Goal: Task Accomplishment & Management: Use online tool/utility

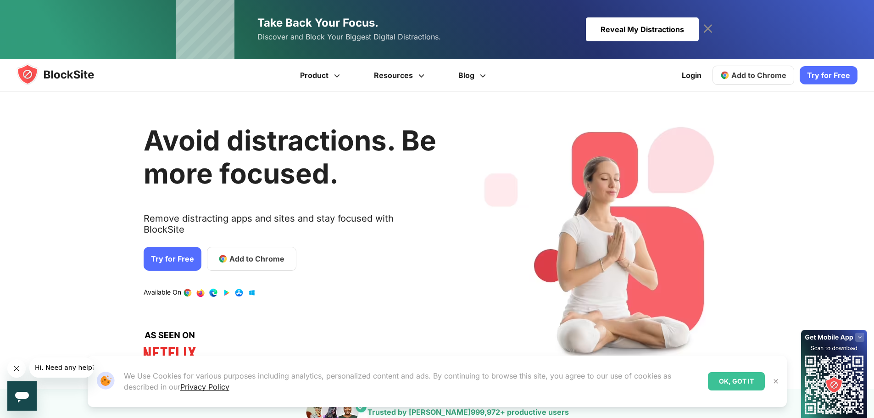
click at [706, 28] on icon at bounding box center [708, 29] width 15 height 15
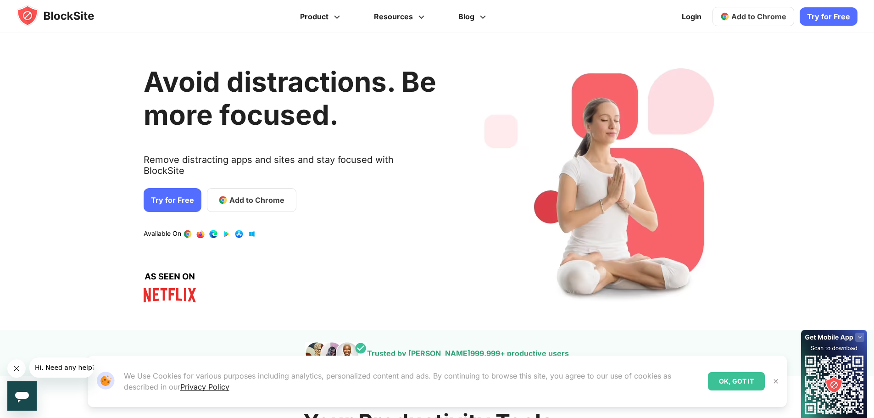
click at [179, 197] on link "Try for Free" at bounding box center [173, 200] width 58 height 24
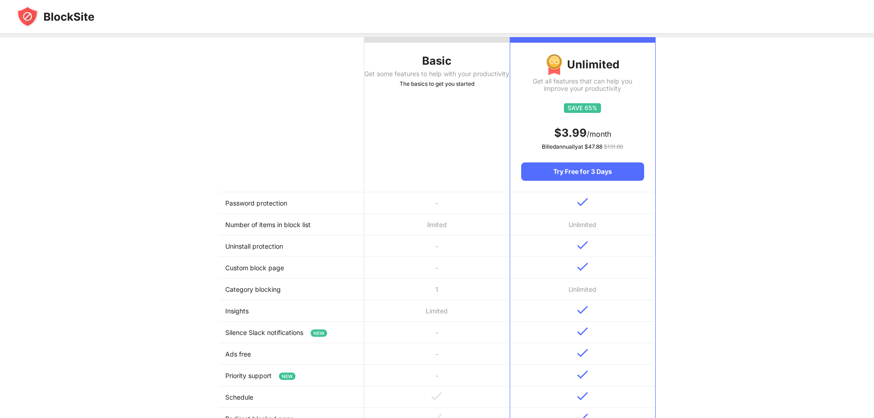
click at [456, 162] on th "Basic Get some features to help with your productivity The basics to get you st…" at bounding box center [437, 114] width 146 height 155
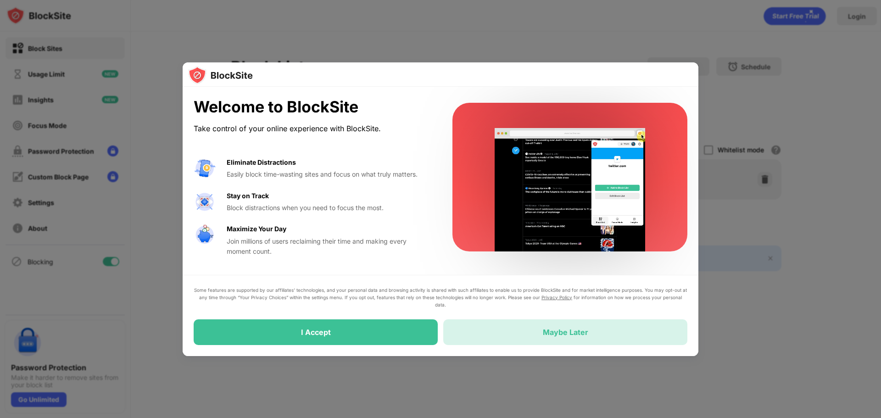
click at [487, 337] on div "Maybe Later" at bounding box center [565, 332] width 244 height 26
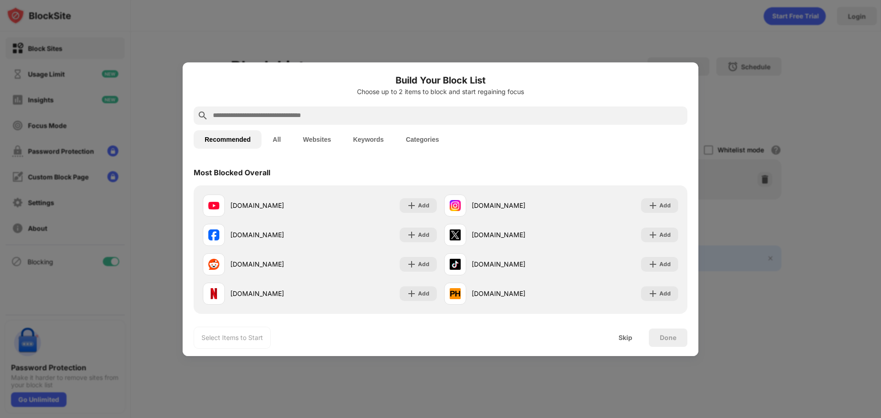
click at [338, 116] on input "text" at bounding box center [448, 115] width 472 height 11
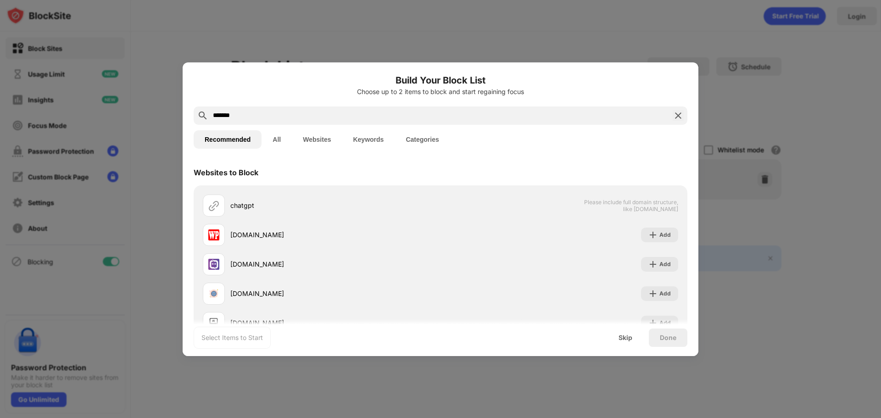
type input "*******"
click at [323, 139] on button "Websites" at bounding box center [317, 139] width 50 height 18
click at [231, 141] on button "Recommended" at bounding box center [228, 139] width 68 height 18
drag, startPoint x: 321, startPoint y: 112, endPoint x: 195, endPoint y: 107, distance: 126.3
click at [195, 107] on div "*******" at bounding box center [441, 115] width 494 height 18
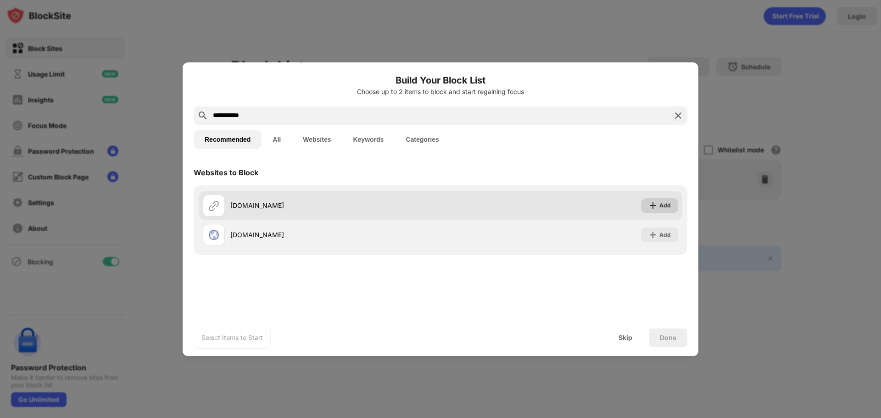
type input "**********"
click at [659, 206] on div "Add" at bounding box center [659, 205] width 37 height 15
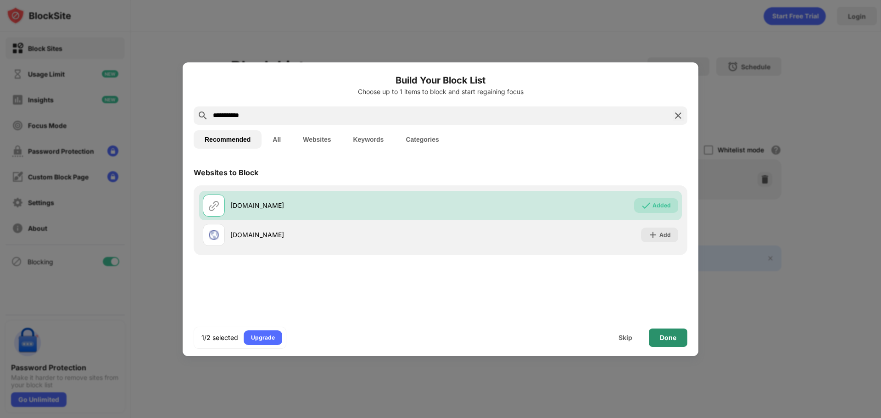
click at [671, 339] on div "Done" at bounding box center [668, 337] width 17 height 7
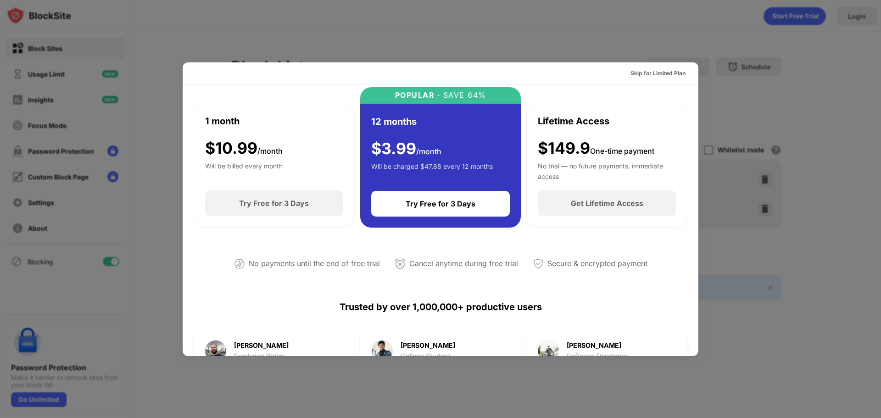
scroll to position [46, 0]
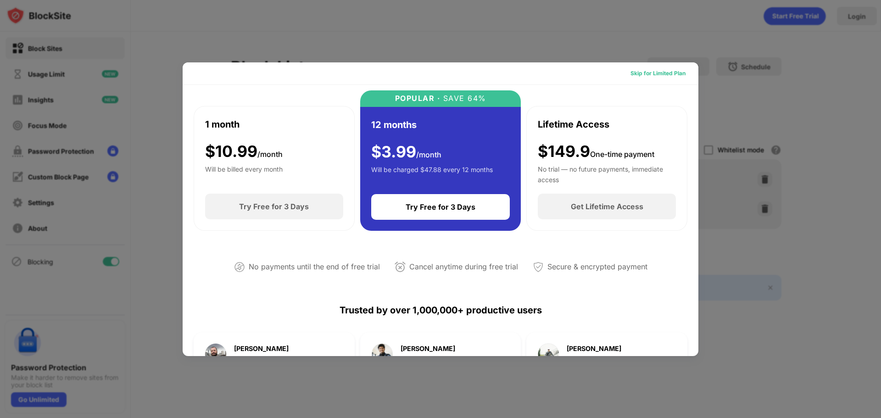
click at [667, 74] on div "Skip for Limited Plan" at bounding box center [658, 73] width 55 height 9
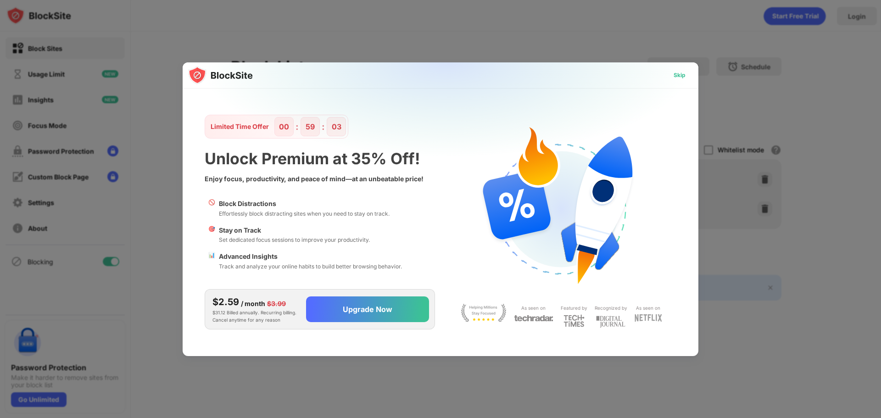
click at [679, 73] on div "Skip" at bounding box center [680, 75] width 12 height 9
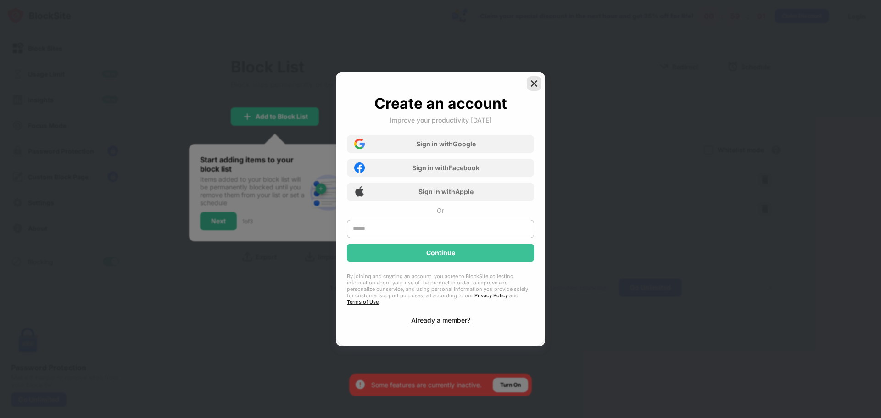
click at [532, 88] on img at bounding box center [534, 83] width 9 height 9
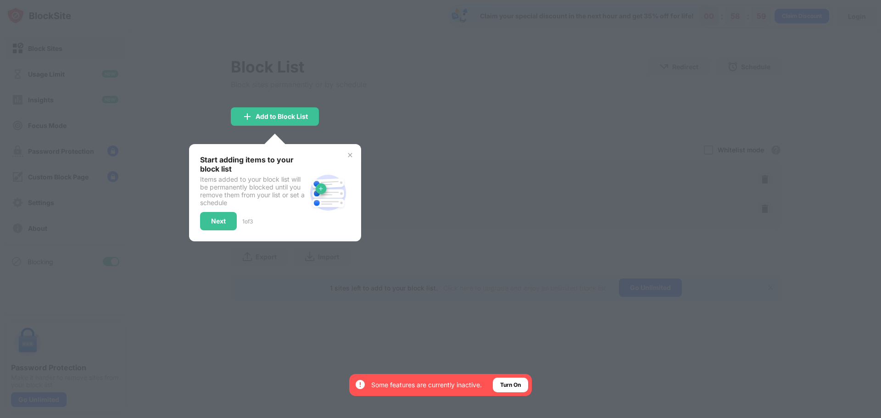
click at [353, 157] on img at bounding box center [350, 154] width 7 height 7
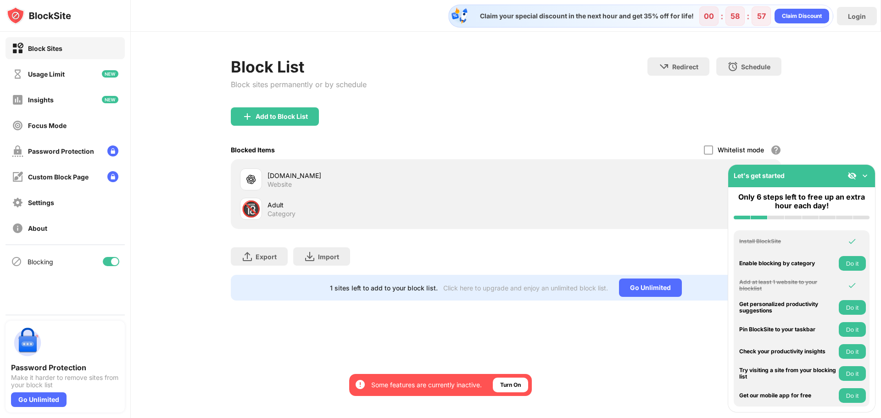
click at [870, 173] on div "Let's get started" at bounding box center [801, 176] width 147 height 22
click at [867, 174] on img at bounding box center [865, 175] width 9 height 9
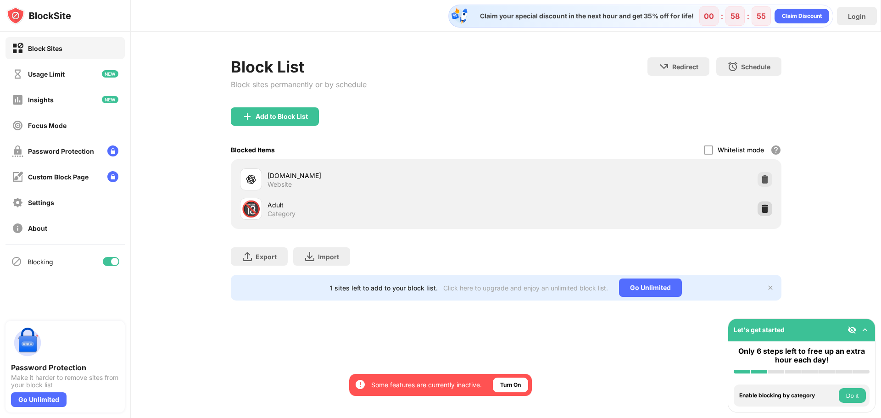
click at [762, 209] on img at bounding box center [765, 208] width 9 height 9
